Goal: Entertainment & Leisure: Browse casually

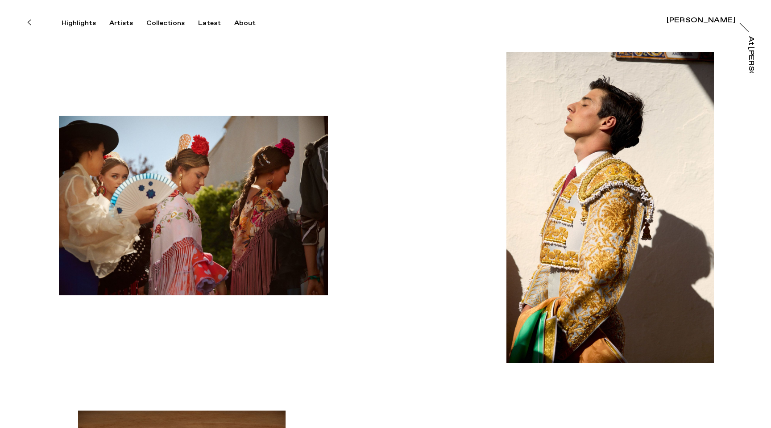
scroll to position [21, 0]
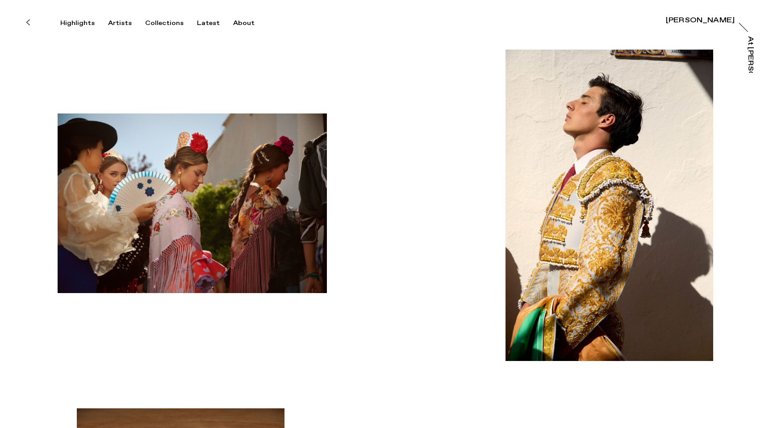
click at [245, 247] on img "button" at bounding box center [192, 202] width 269 height 179
